Goal: Task Accomplishment & Management: Manage account settings

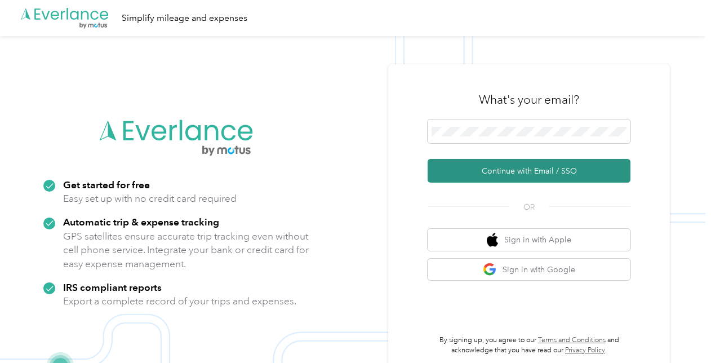
click at [507, 171] on button "Continue with Email / SSO" at bounding box center [529, 171] width 203 height 24
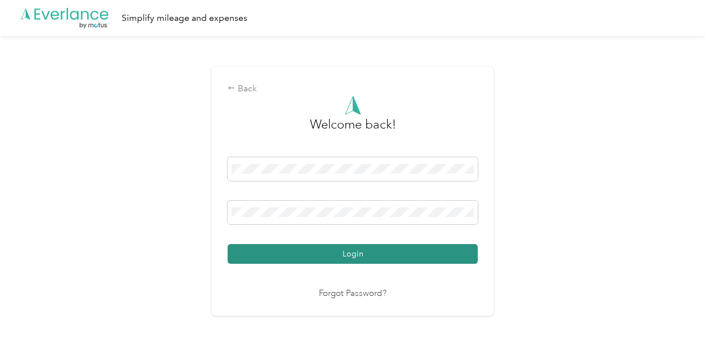
click at [330, 256] on button "Login" at bounding box center [353, 254] width 250 height 20
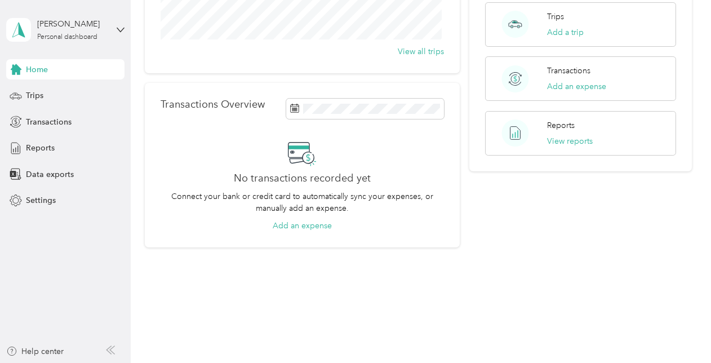
scroll to position [210, 0]
click at [583, 137] on button "View reports" at bounding box center [570, 140] width 46 height 12
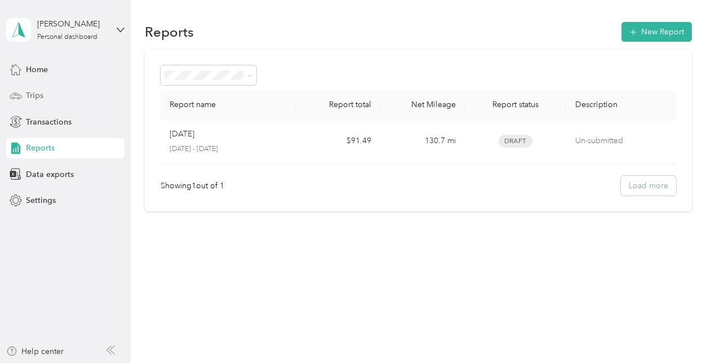
click at [38, 96] on span "Trips" at bounding box center [34, 96] width 17 height 12
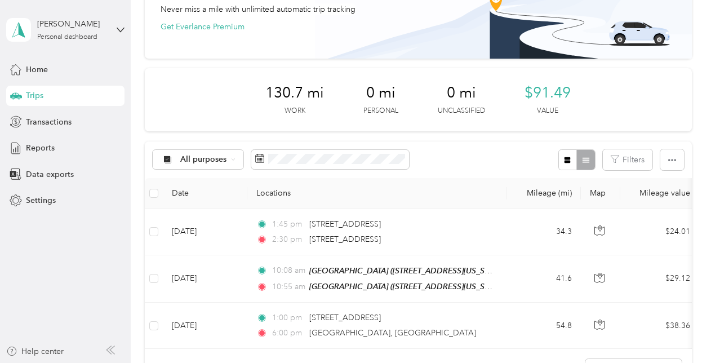
scroll to position [113, 0]
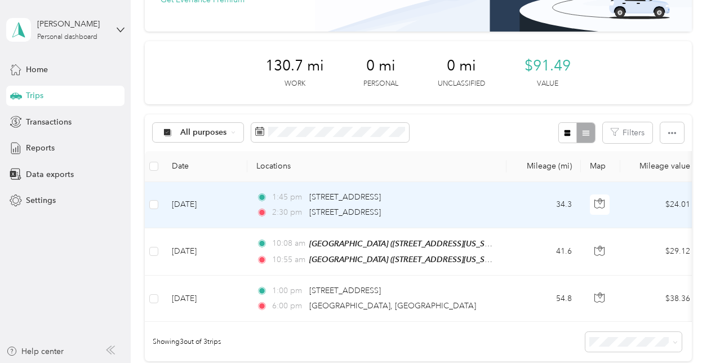
click at [203, 202] on td "[DATE]" at bounding box center [205, 205] width 85 height 46
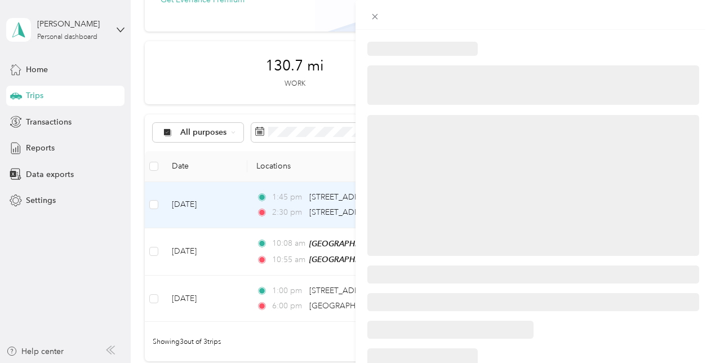
click at [203, 362] on div at bounding box center [352, 363] width 705 height 0
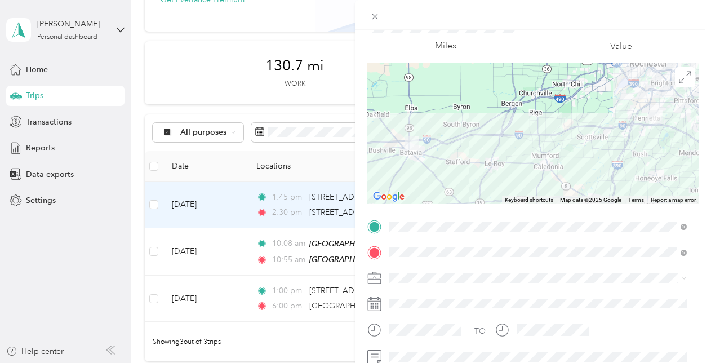
scroll to position [113, 0]
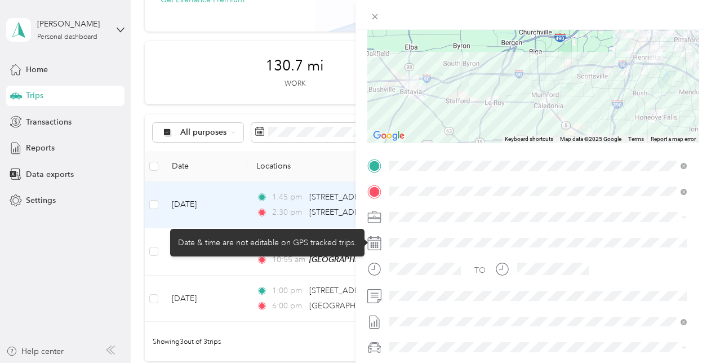
click at [369, 243] on icon at bounding box center [374, 243] width 14 height 14
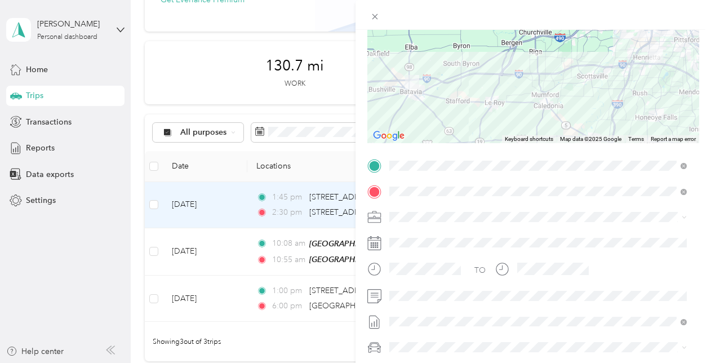
click at [183, 81] on div "Trip details Save This trip cannot be edited because it is either under review,…" at bounding box center [355, 181] width 711 height 363
